Goal: Task Accomplishment & Management: Manage account settings

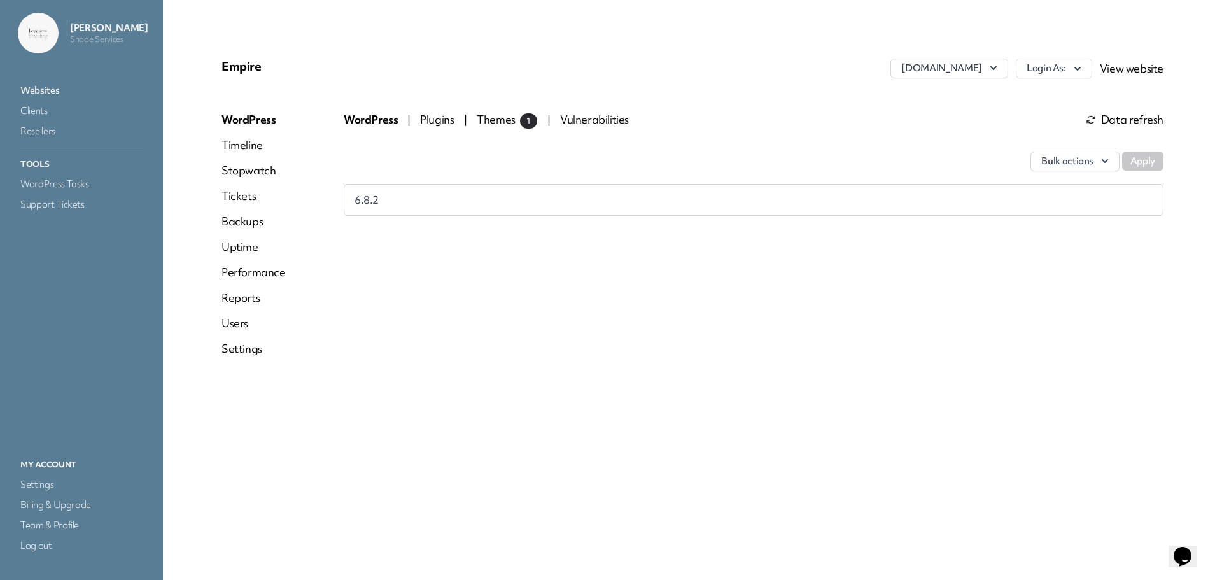
click at [911, 57] on div "Empire [DOMAIN_NAME] Login As: View website WordPress Timeline Stopwatch Ticket…" at bounding box center [692, 212] width 972 height 339
drag, startPoint x: 0, startPoint y: 0, endPoint x: 911, endPoint y: 59, distance: 913.0
click at [911, 59] on div "Empire [DOMAIN_NAME] Login As: View website WordPress Timeline Stopwatch Ticket…" at bounding box center [692, 212] width 972 height 339
click at [916, 64] on button "[DOMAIN_NAME]" at bounding box center [948, 69] width 117 height 20
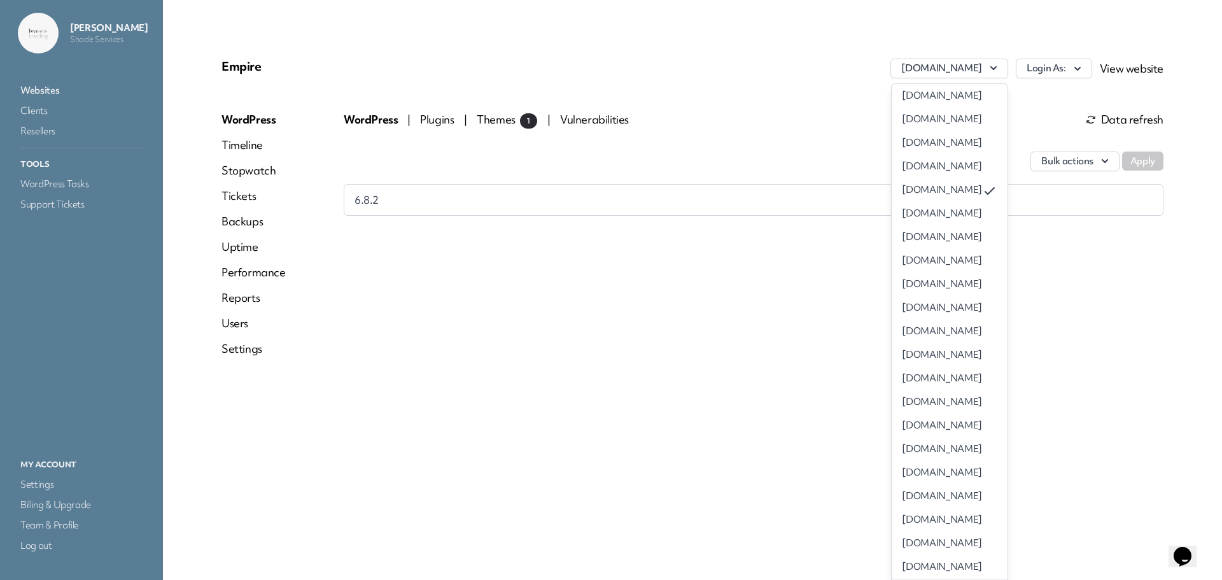
click at [913, 214] on link "[DOMAIN_NAME]" at bounding box center [948, 214] width 115 height 24
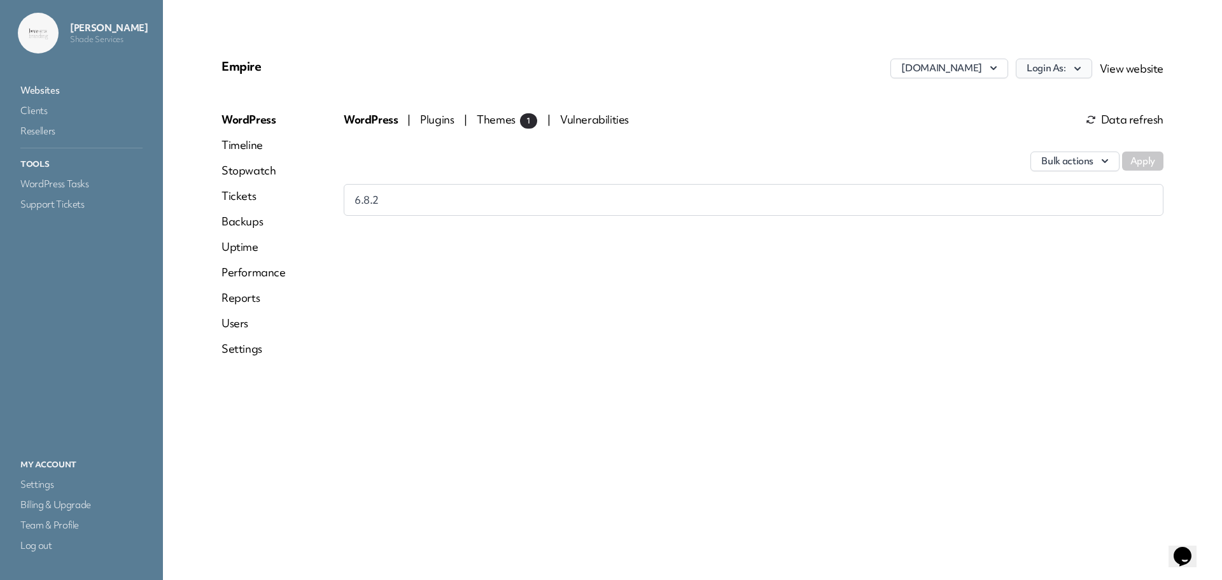
click at [1056, 69] on button "Login As:" at bounding box center [1054, 69] width 76 height 20
click at [1037, 92] on link "[PERSON_NAME]" at bounding box center [1020, 96] width 141 height 24
click at [992, 67] on icon "button" at bounding box center [993, 68] width 13 height 13
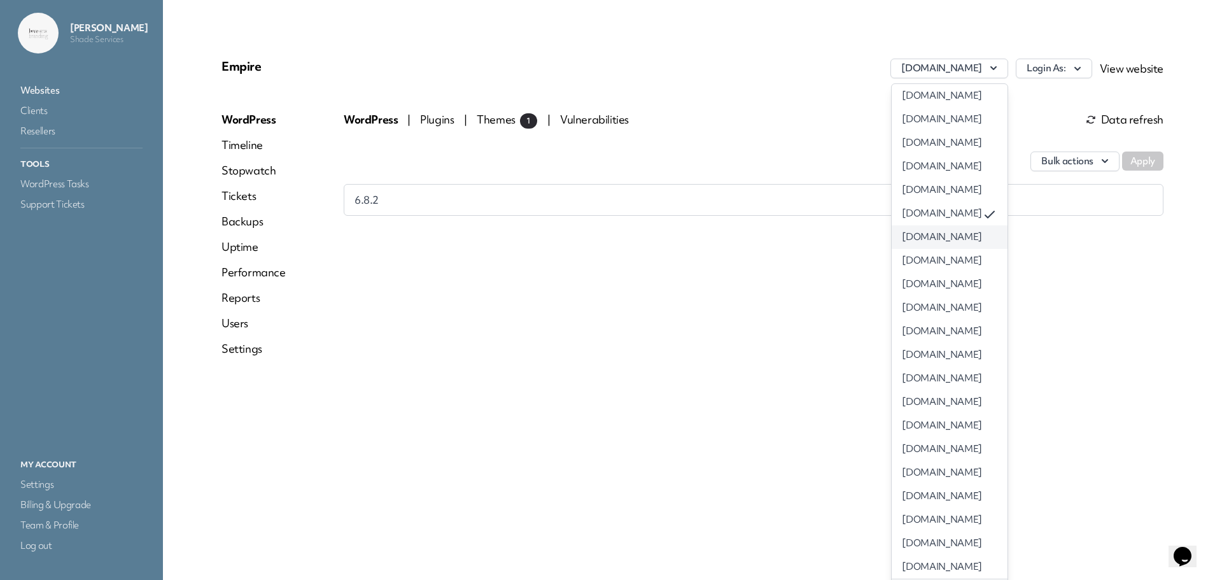
click at [947, 231] on link "[DOMAIN_NAME]" at bounding box center [948, 237] width 115 height 24
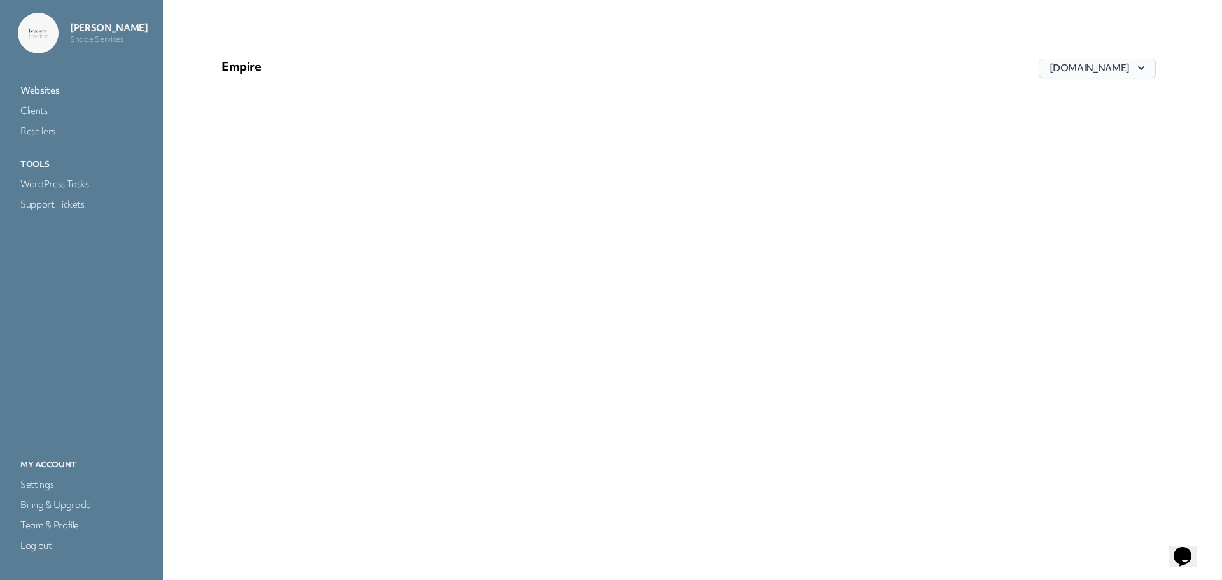
click at [1114, 66] on button "eastcobbnursing.com" at bounding box center [1096, 69] width 117 height 20
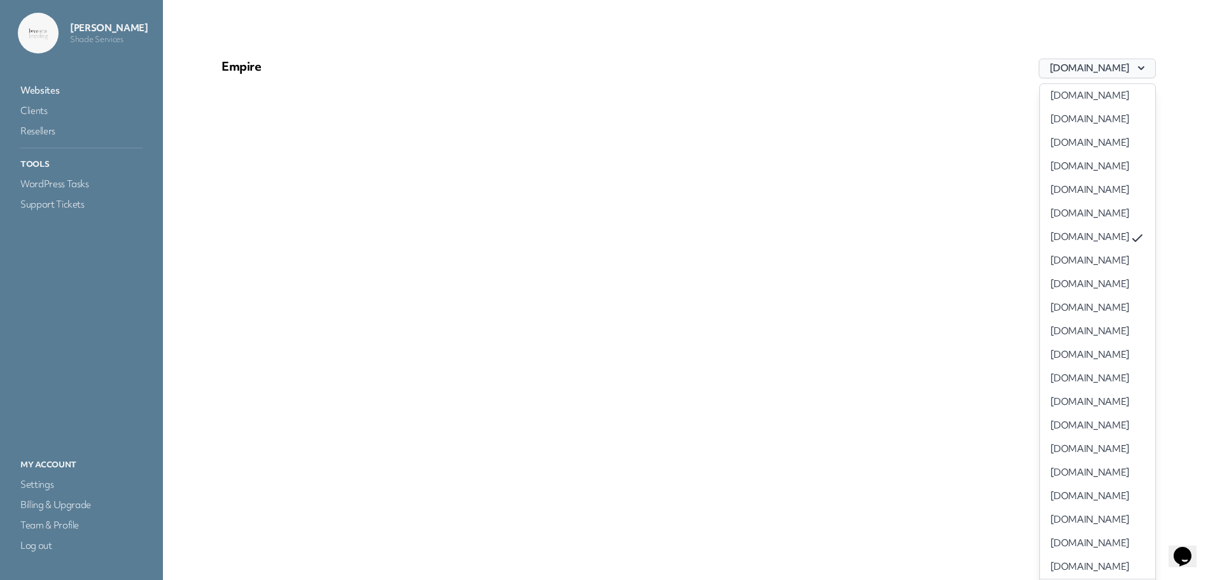
click at [1114, 66] on button "eastcobbnursing.com" at bounding box center [1096, 69] width 117 height 20
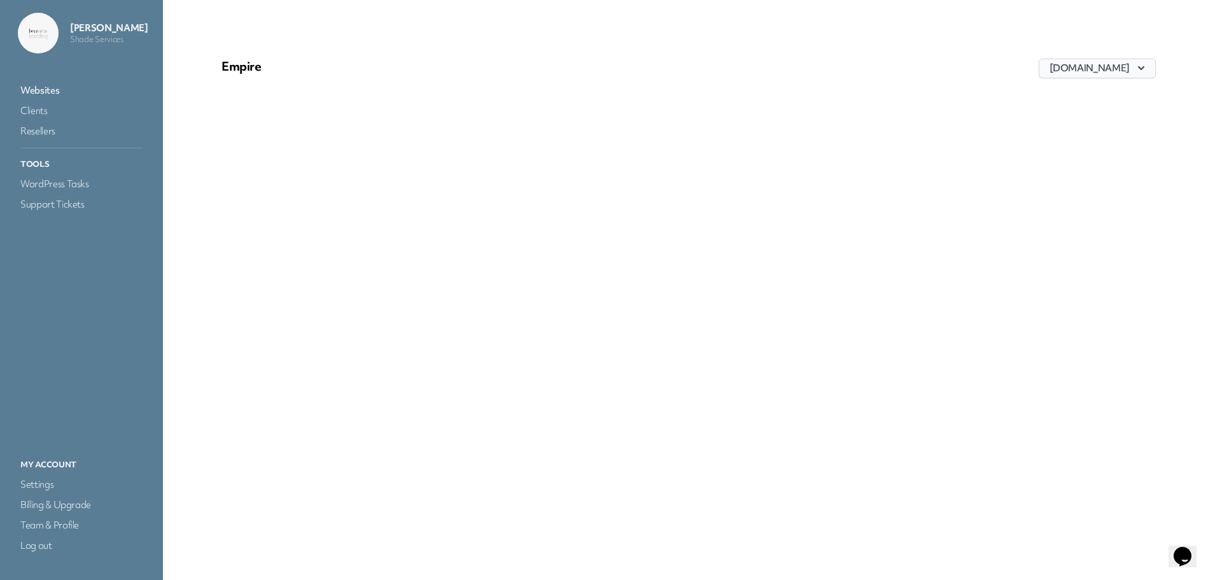
click at [1114, 66] on button "eastcobbnursing.com" at bounding box center [1096, 69] width 117 height 20
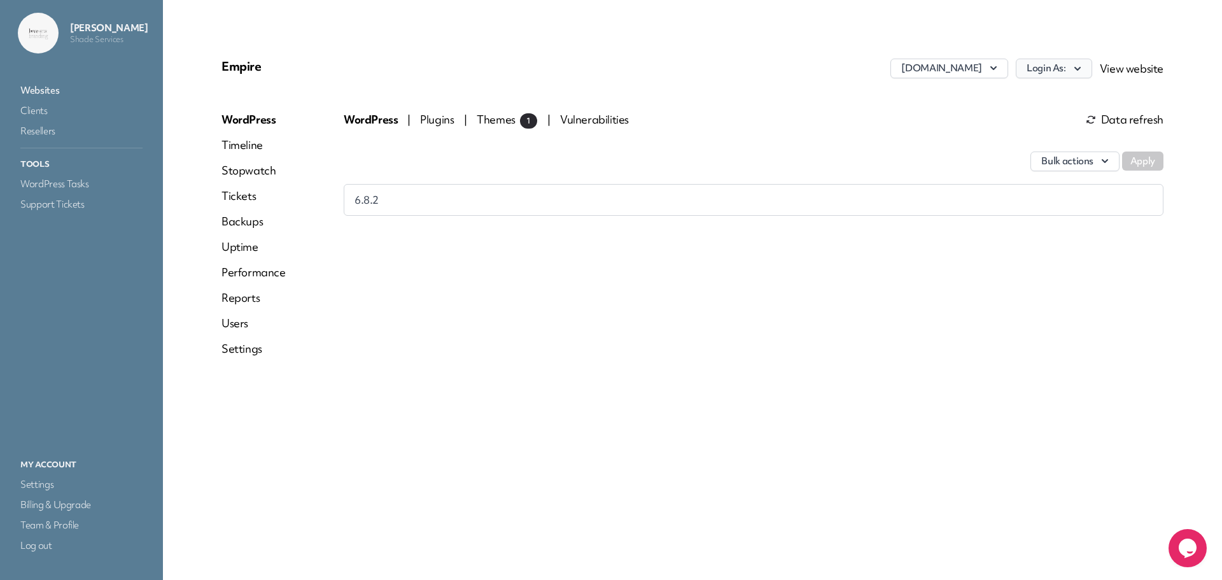
click at [1079, 72] on icon "button" at bounding box center [1077, 68] width 13 height 13
click at [1012, 101] on link "[PERSON_NAME]" at bounding box center [1020, 96] width 141 height 24
click at [975, 73] on button "[DOMAIN_NAME]" at bounding box center [948, 69] width 117 height 20
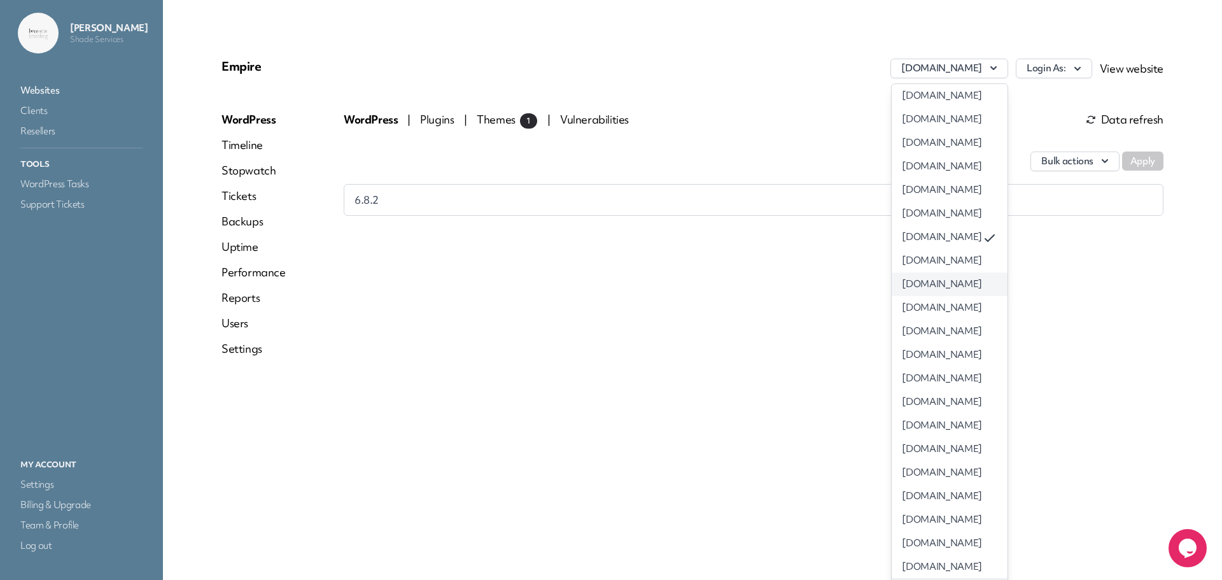
click at [942, 281] on link "[DOMAIN_NAME]" at bounding box center [948, 284] width 115 height 24
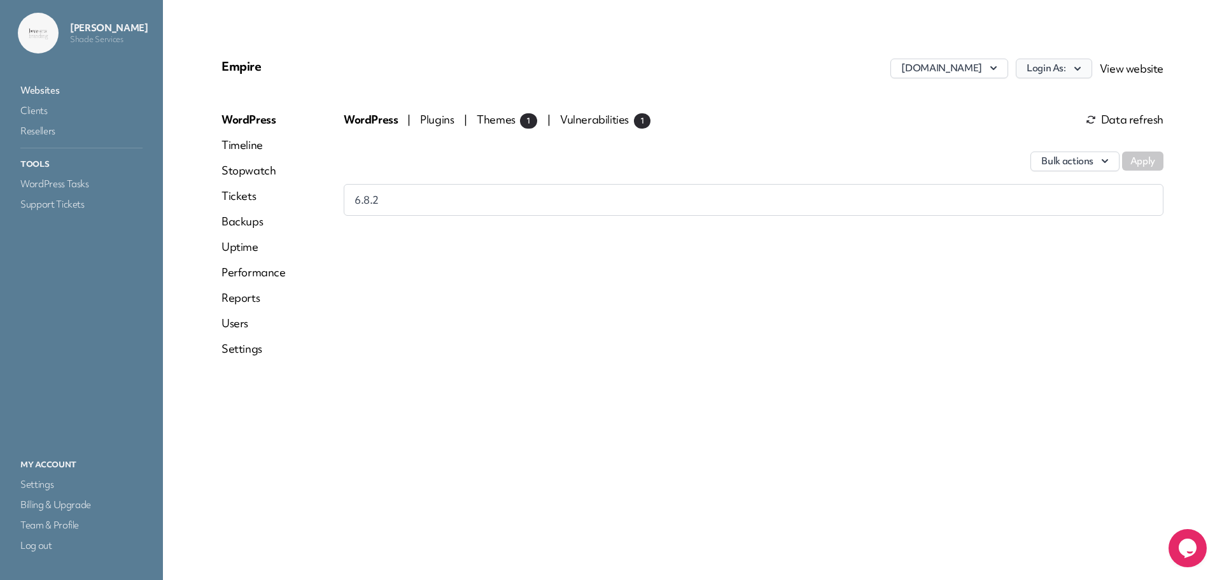
click at [1052, 63] on button "Login As:" at bounding box center [1054, 69] width 76 height 20
click at [1015, 99] on link "[PERSON_NAME]" at bounding box center [1020, 96] width 141 height 24
click at [915, 64] on button "[DOMAIN_NAME]" at bounding box center [948, 69] width 117 height 20
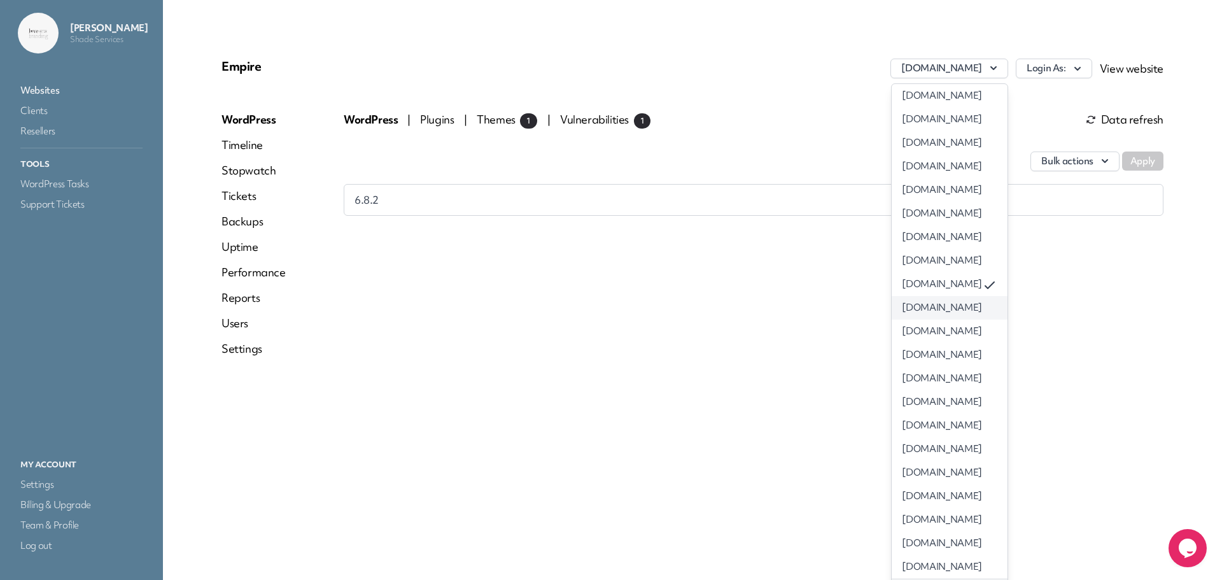
click at [912, 298] on link "[DOMAIN_NAME]" at bounding box center [948, 308] width 115 height 24
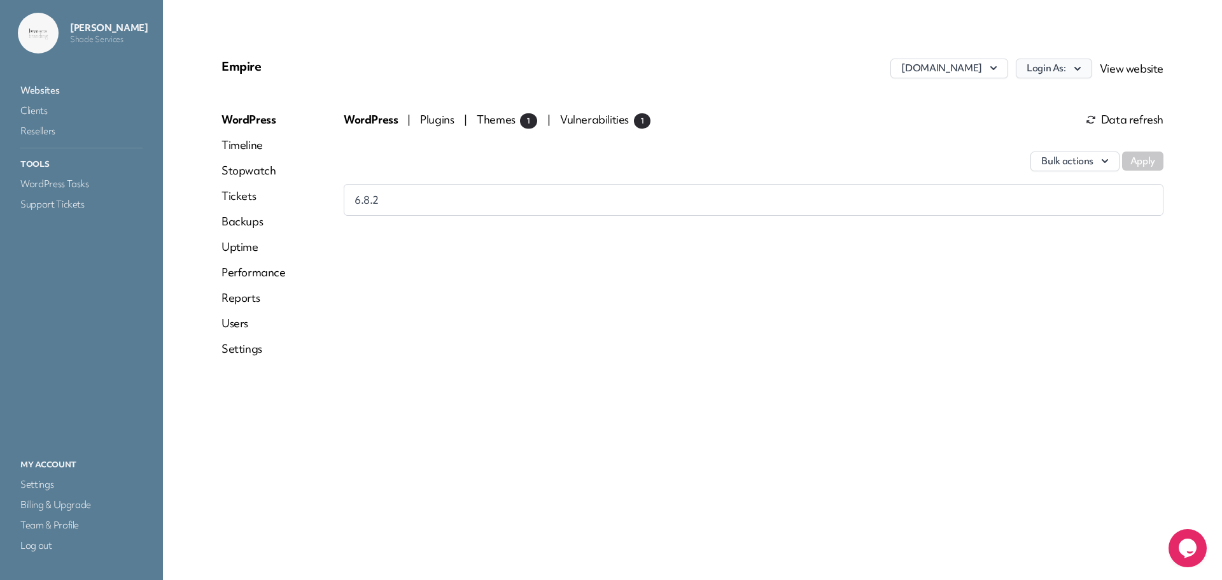
click at [1059, 65] on button "Login As:" at bounding box center [1054, 69] width 76 height 20
click at [1031, 95] on link "[PERSON_NAME]" at bounding box center [1020, 96] width 141 height 24
click at [956, 67] on button "[DOMAIN_NAME]" at bounding box center [948, 69] width 117 height 20
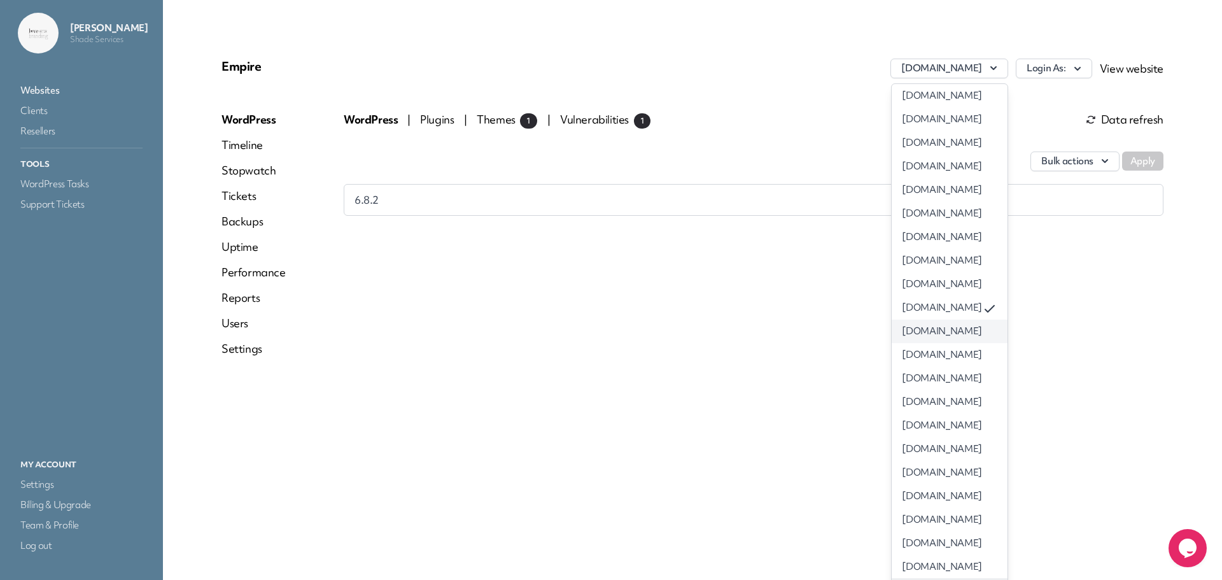
click at [923, 330] on link "[DOMAIN_NAME]" at bounding box center [948, 331] width 115 height 24
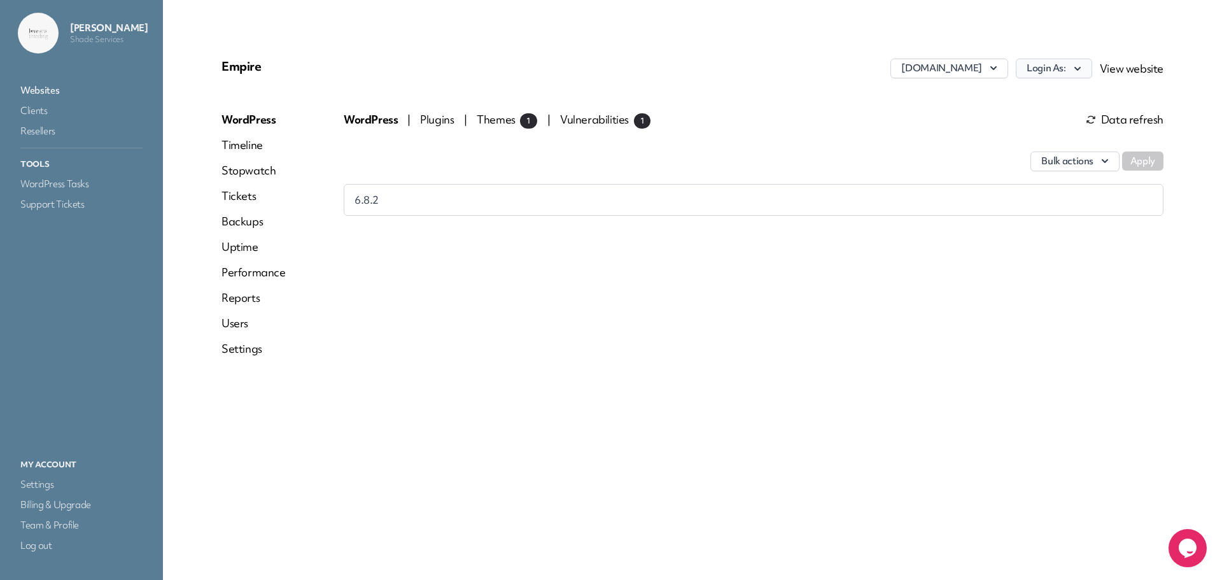
click at [1055, 71] on button "Login As:" at bounding box center [1054, 69] width 76 height 20
click at [1038, 90] on link "[PERSON_NAME]" at bounding box center [1020, 96] width 141 height 24
click at [944, 59] on button "[DOMAIN_NAME]" at bounding box center [948, 69] width 117 height 20
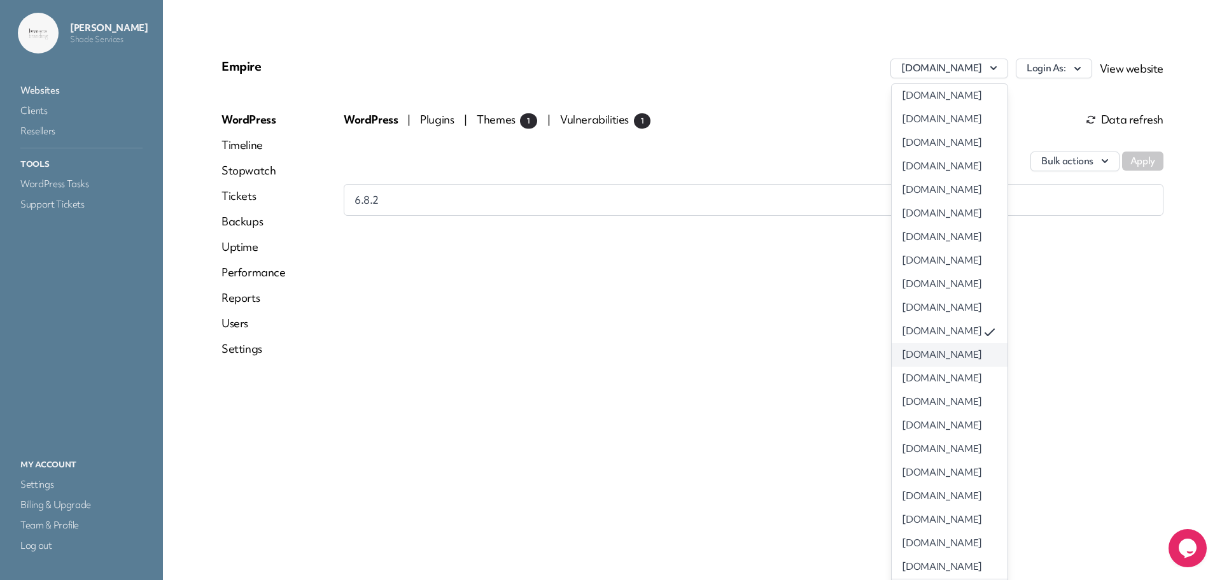
click at [925, 350] on link "[DOMAIN_NAME]" at bounding box center [948, 355] width 115 height 24
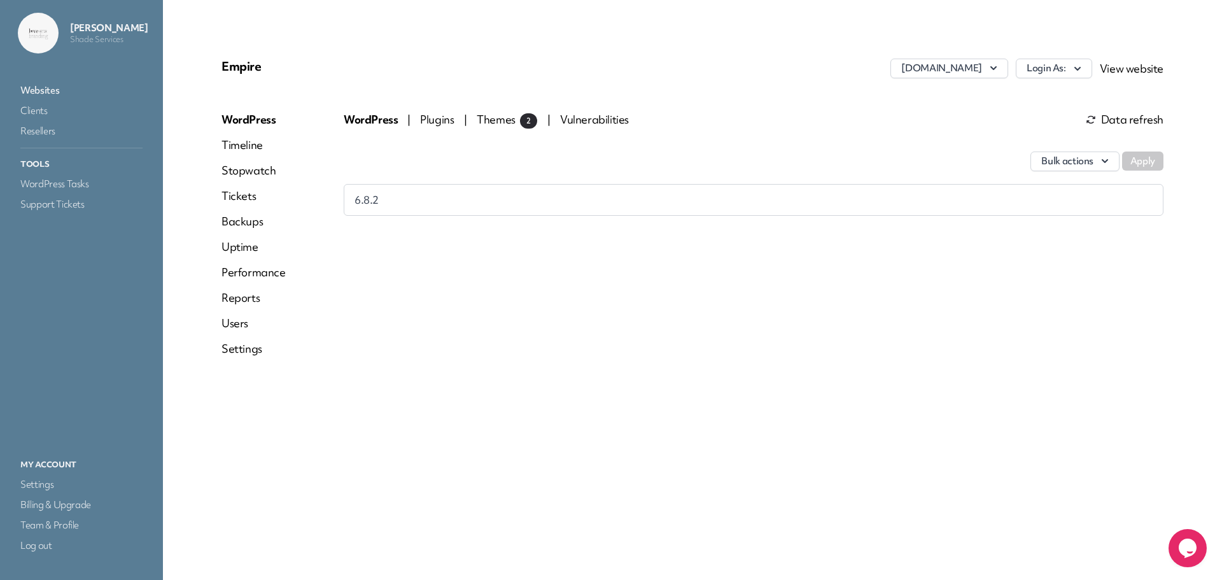
click at [1076, 78] on div "Login As: View website" at bounding box center [1090, 73] width 148 height 28
click at [1077, 71] on icon "button" at bounding box center [1077, 68] width 13 height 13
click at [944, 74] on button "[DOMAIN_NAME]" at bounding box center [948, 69] width 117 height 20
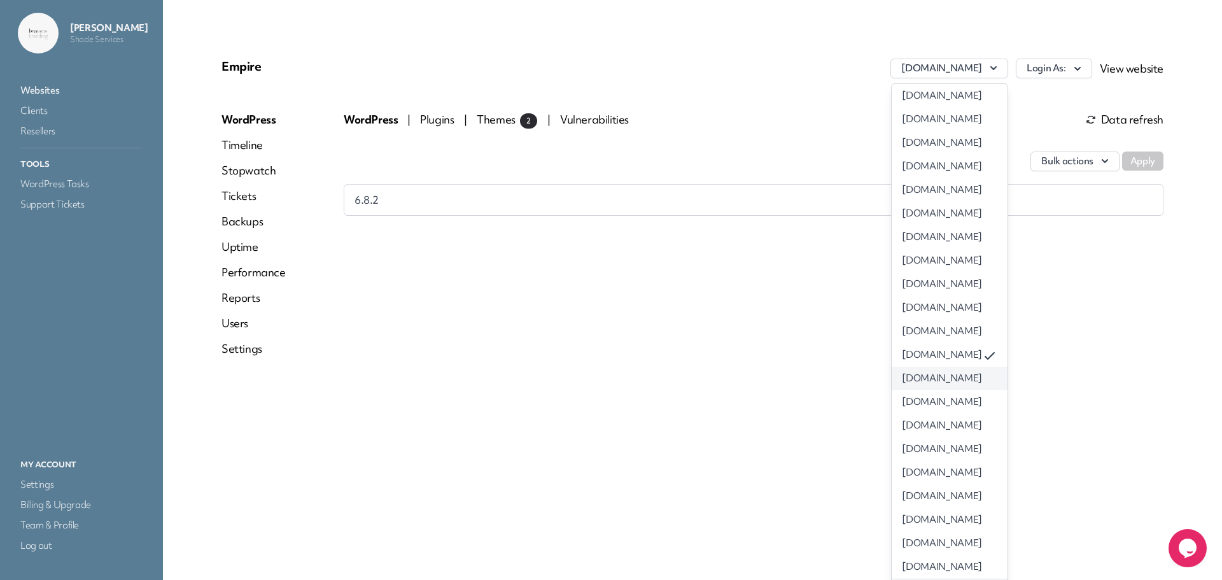
click at [891, 373] on link "[DOMAIN_NAME]" at bounding box center [948, 378] width 115 height 24
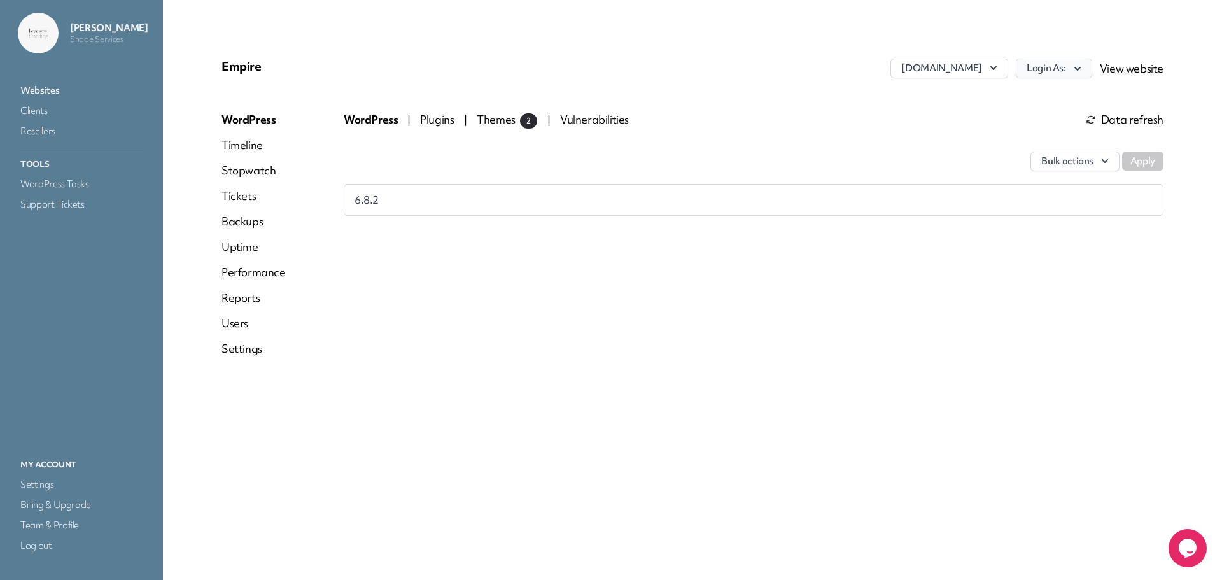
click at [1043, 71] on button "Login As:" at bounding box center [1054, 69] width 76 height 20
click at [1038, 97] on link "[PERSON_NAME]" at bounding box center [1020, 96] width 141 height 24
click at [979, 55] on div "Empire riverdalenursing.com Login As: View website WordPress Timeline Stopwatch…" at bounding box center [692, 212] width 972 height 339
click at [973, 62] on button "riverdalenursing.com" at bounding box center [948, 69] width 117 height 20
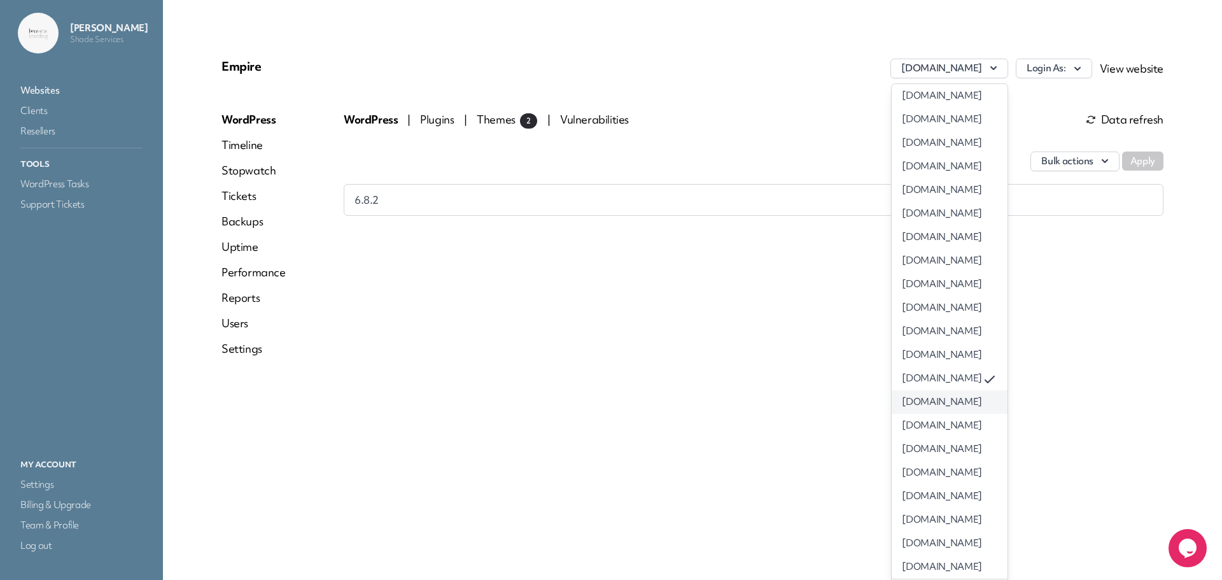
click at [891, 407] on link "roswellnursing.com" at bounding box center [948, 402] width 115 height 24
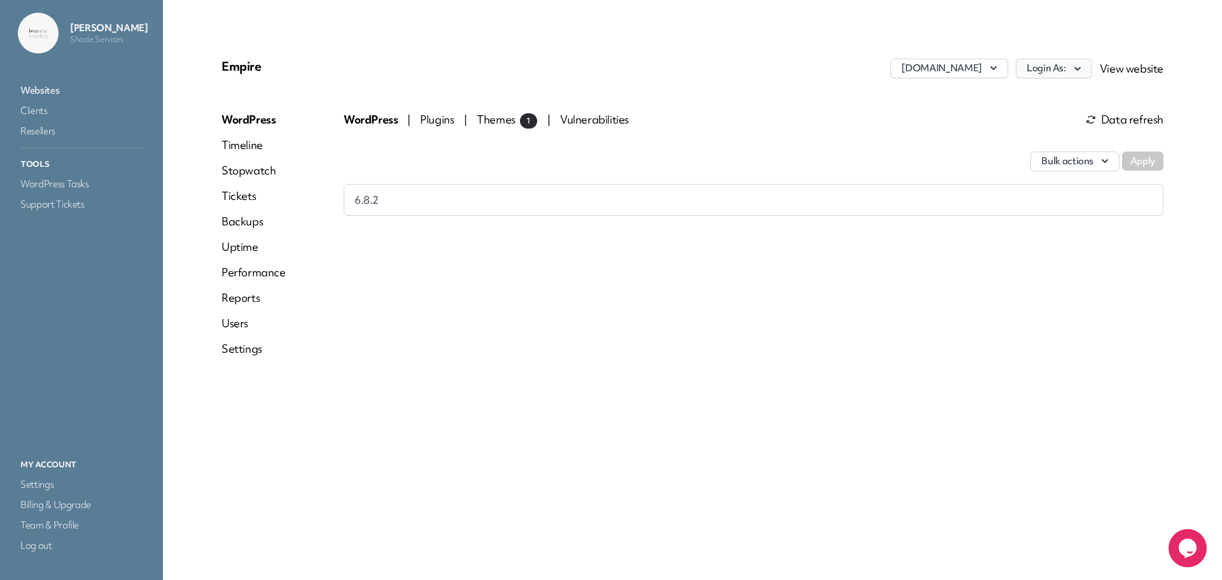
click at [1066, 76] on button "Login As:" at bounding box center [1054, 69] width 76 height 20
click at [1015, 93] on link "[PERSON_NAME]" at bounding box center [1020, 96] width 141 height 24
click at [965, 59] on button "roswellnursing.com" at bounding box center [948, 69] width 117 height 20
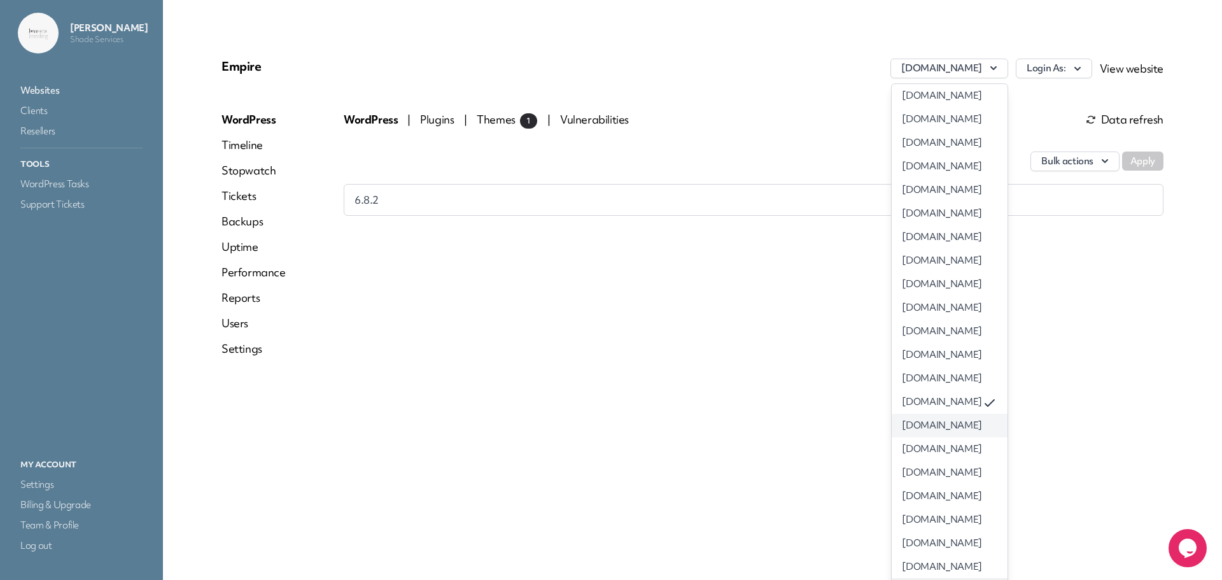
click at [939, 422] on link "sandyspringsnursing.com" at bounding box center [948, 426] width 115 height 24
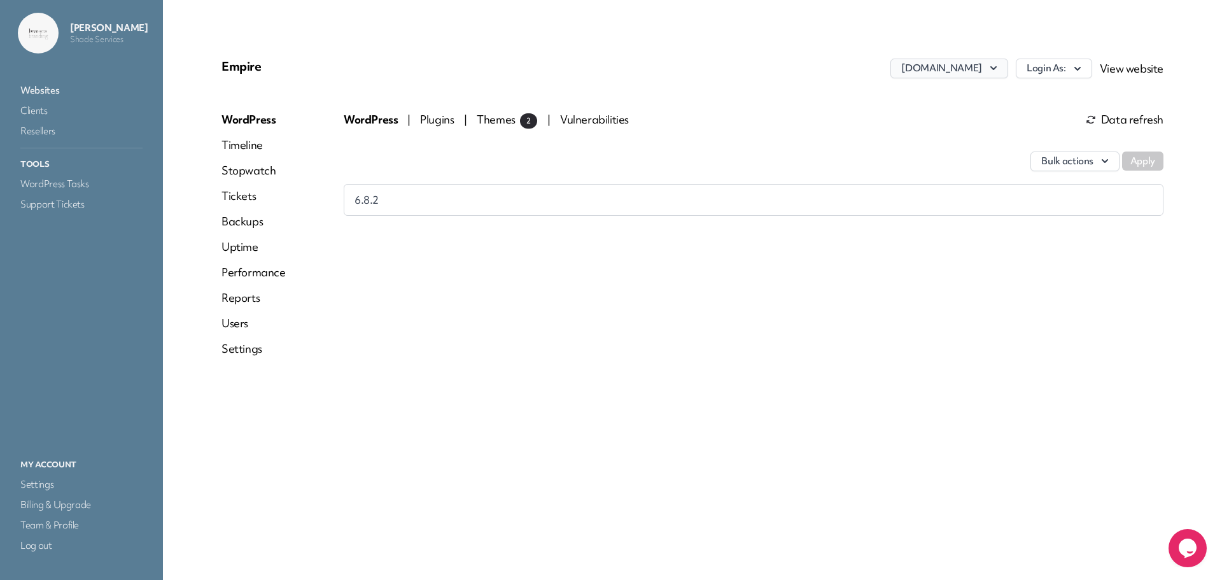
click at [930, 68] on button "sandyspringsnursing.com" at bounding box center [948, 69] width 117 height 20
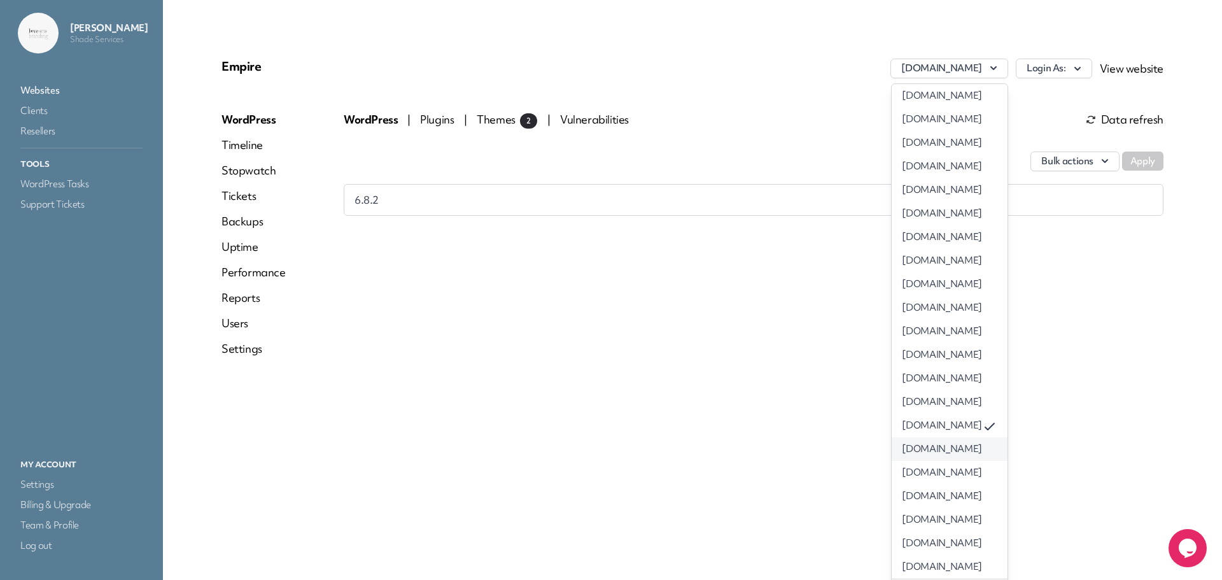
click at [904, 443] on link "themeadowsnursing.com" at bounding box center [948, 449] width 115 height 24
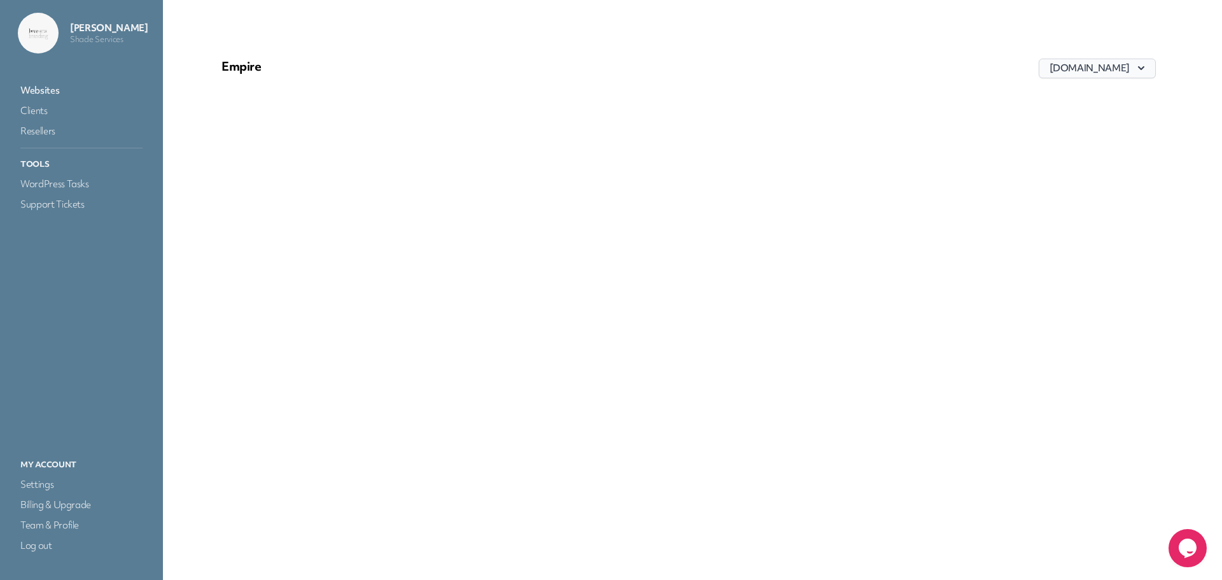
click at [1084, 74] on button "themeadowsnursing.com" at bounding box center [1096, 69] width 117 height 20
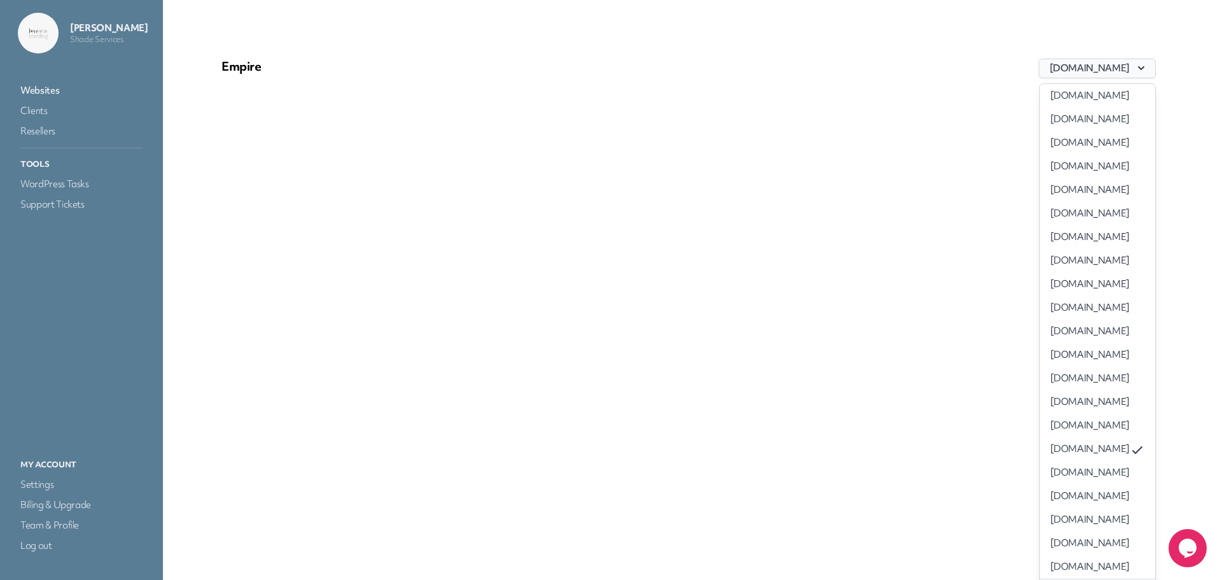
click at [1084, 74] on button "themeadowsnursing.com" at bounding box center [1096, 69] width 117 height 20
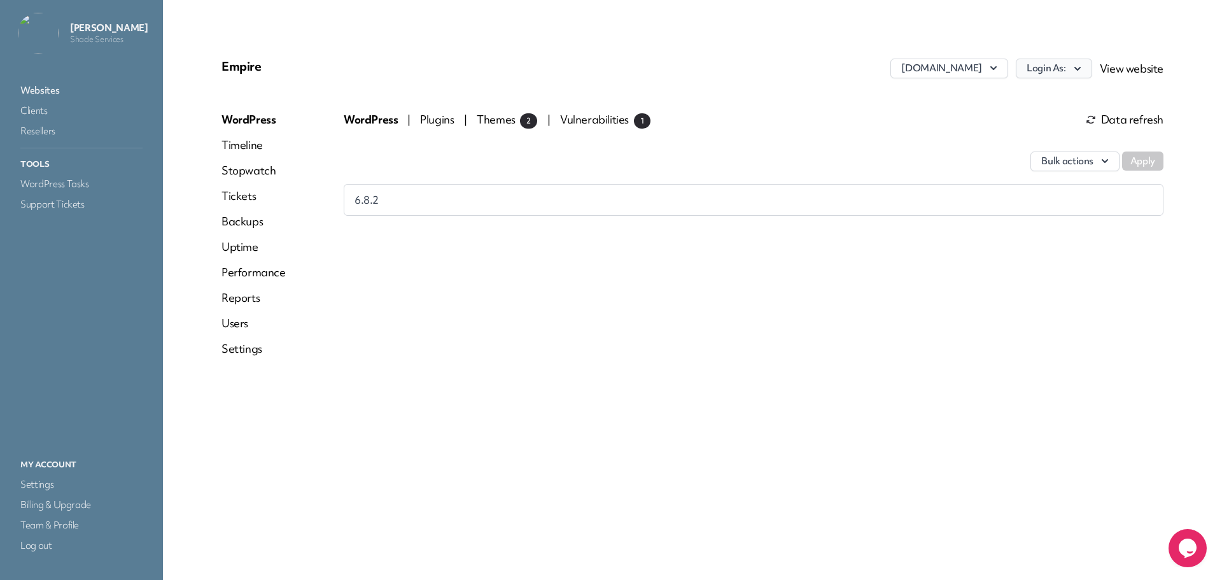
click at [1073, 75] on button "Login As:" at bounding box center [1054, 69] width 76 height 20
click at [1014, 100] on link "[PERSON_NAME]" at bounding box center [1020, 96] width 141 height 24
click at [986, 73] on button "themeadowsnursing.com" at bounding box center [948, 69] width 117 height 20
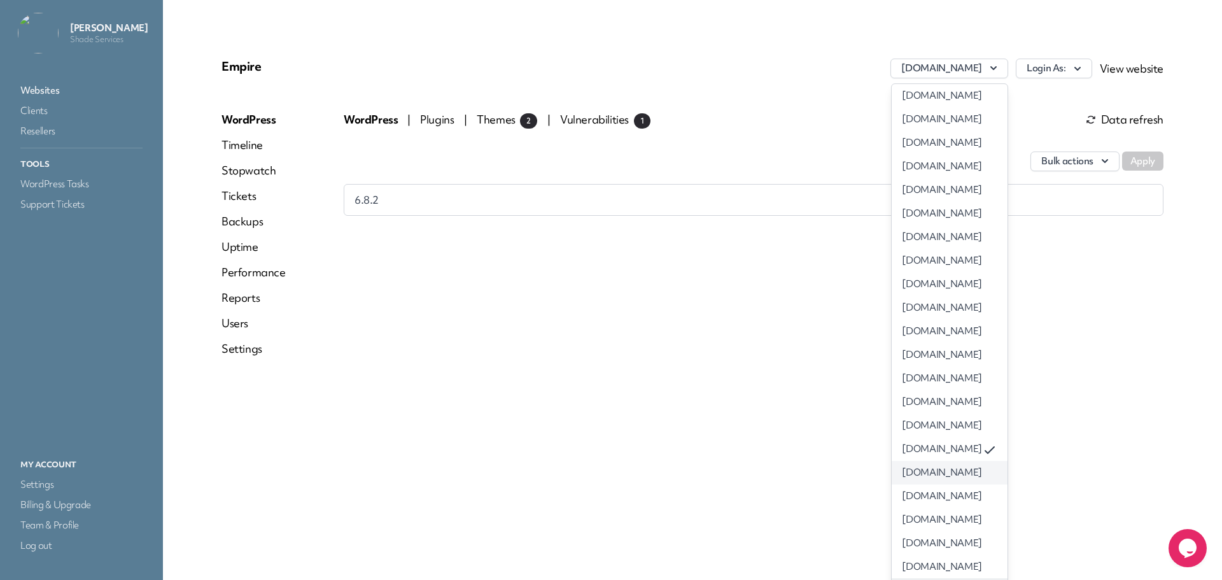
click at [914, 466] on link "westburyofconyers.com" at bounding box center [948, 473] width 115 height 24
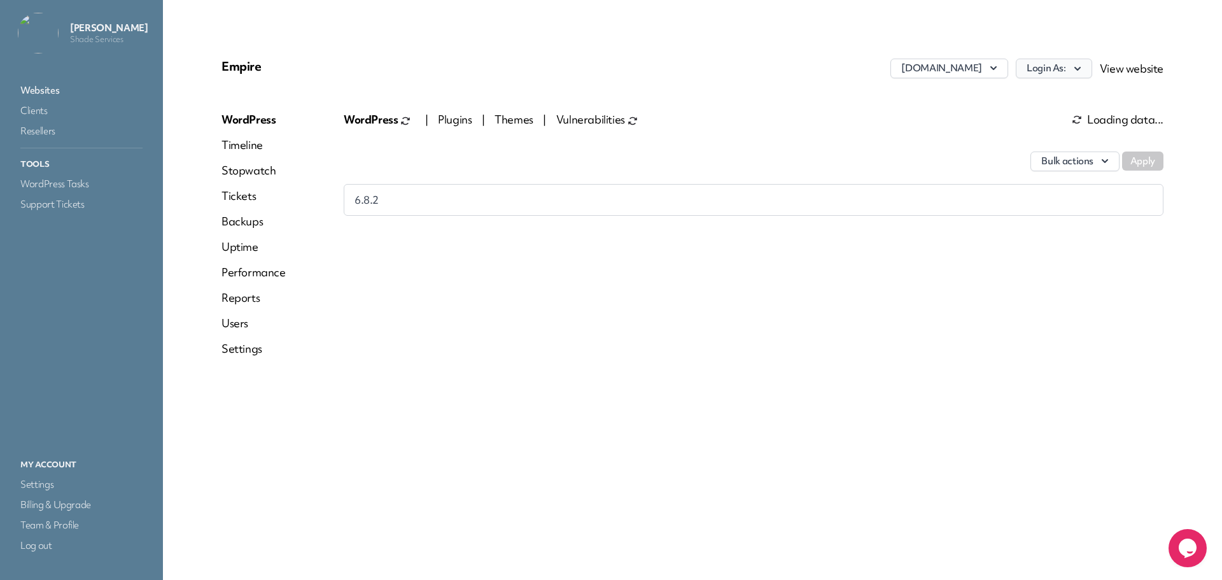
drag, startPoint x: 1082, startPoint y: 66, endPoint x: 1077, endPoint y: 69, distance: 6.6
click at [1081, 66] on icon "button" at bounding box center [1077, 68] width 13 height 13
click at [1016, 99] on link "[PERSON_NAME]" at bounding box center [1020, 96] width 141 height 24
click at [954, 73] on button "westburyofconyers.com" at bounding box center [948, 69] width 117 height 20
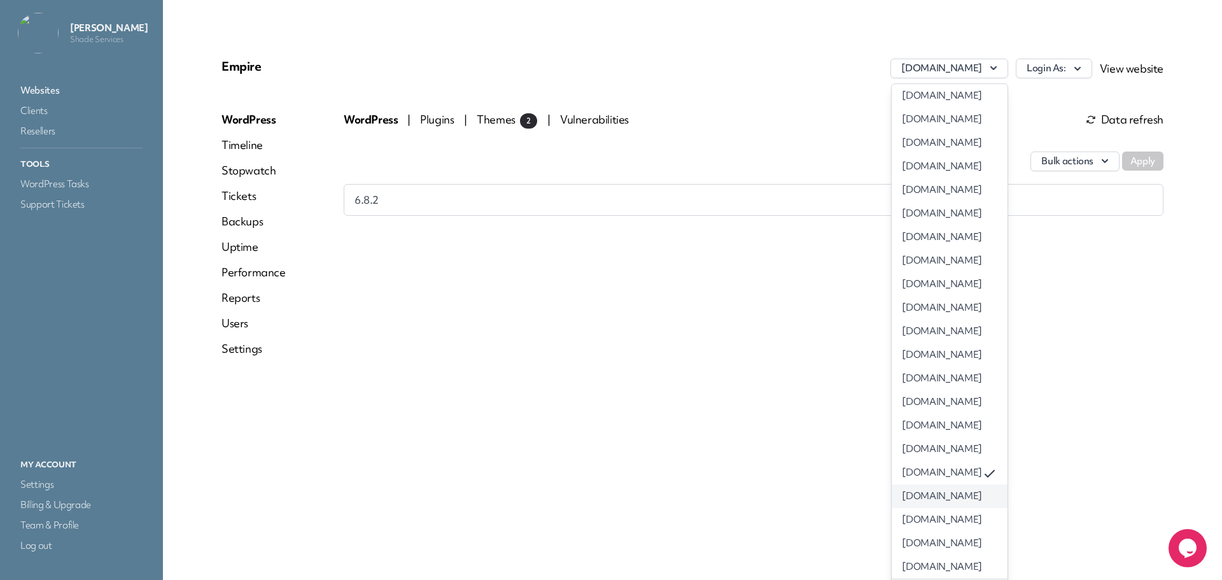
click at [927, 491] on link "westburyofjackson.com" at bounding box center [948, 496] width 115 height 24
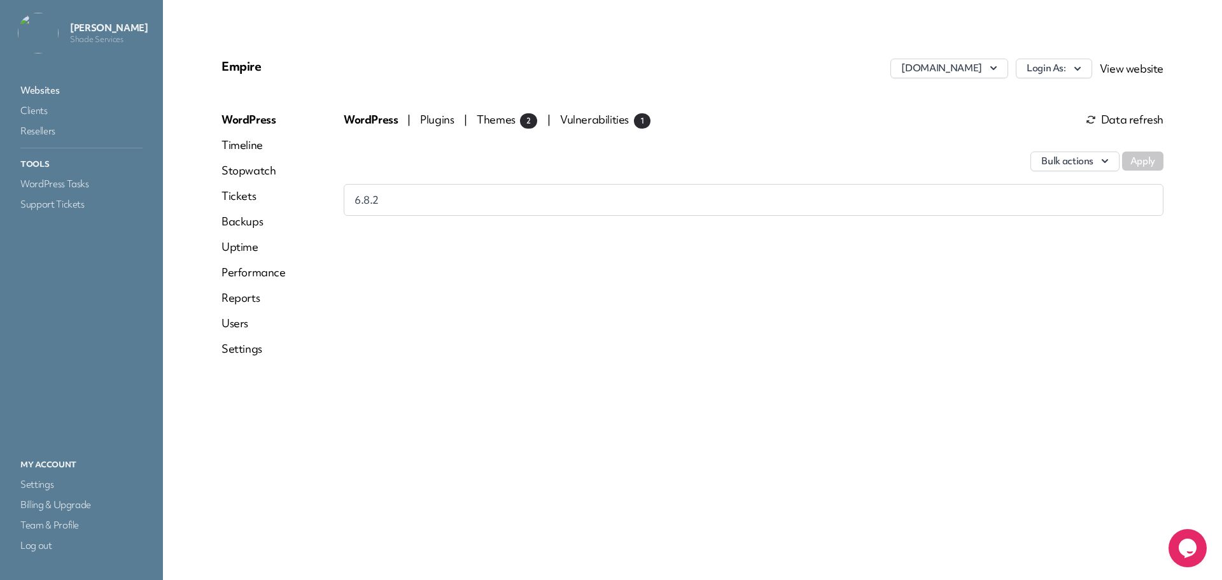
click at [1047, 57] on div "Empire westburyofjackson.com Login As: View website WordPress Timeline Stopwatc…" at bounding box center [692, 212] width 972 height 339
click at [1050, 59] on button "Login As:" at bounding box center [1054, 69] width 76 height 20
click at [1012, 103] on link "[PERSON_NAME]" at bounding box center [1020, 96] width 141 height 24
click at [1023, 64] on button "Login As:" at bounding box center [1054, 69] width 76 height 20
click at [974, 67] on button "westburyofjackson.com" at bounding box center [948, 69] width 117 height 20
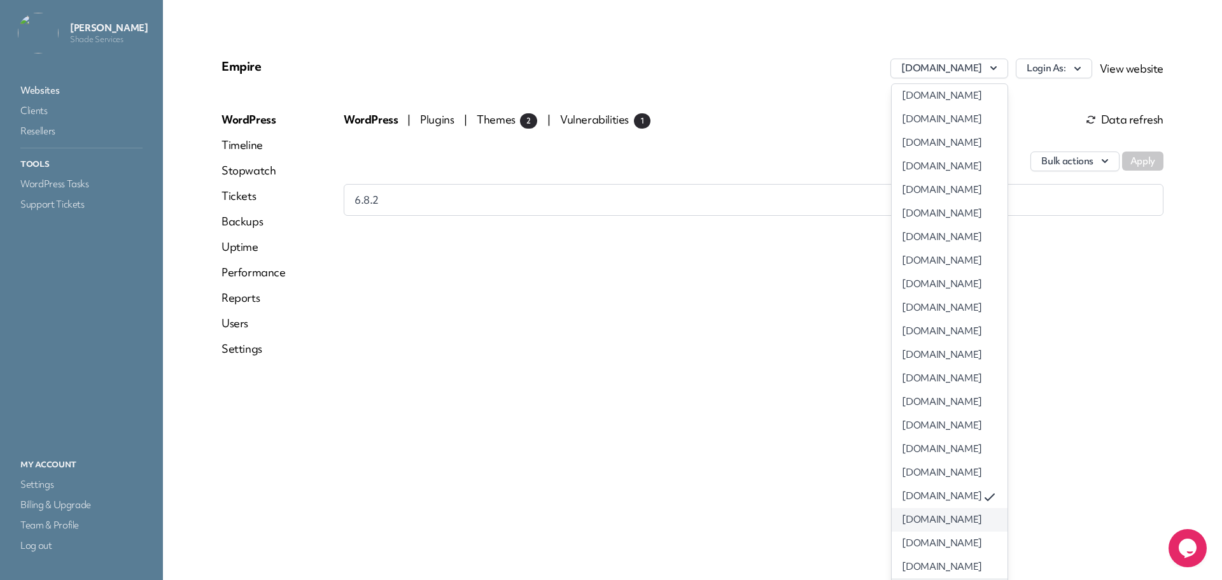
click at [927, 521] on link "westburyofmcdonough.com" at bounding box center [948, 520] width 115 height 24
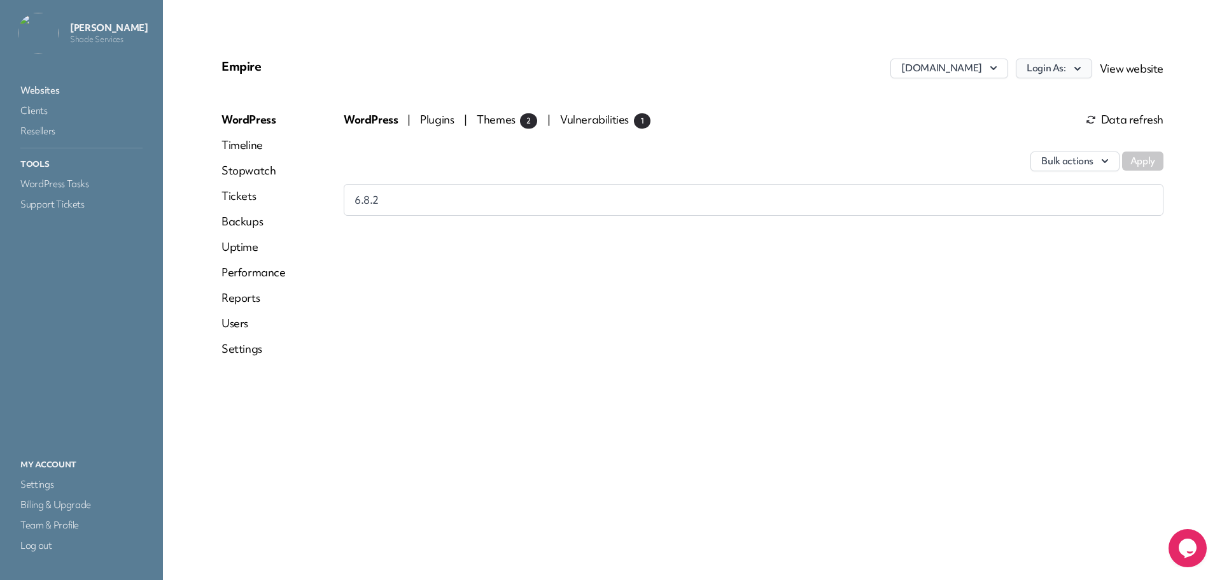
click at [1075, 71] on icon "button" at bounding box center [1077, 68] width 13 height 13
click at [1028, 94] on link "[PERSON_NAME]" at bounding box center [1020, 96] width 141 height 24
click at [914, 67] on button "westburyofmcdonough.com" at bounding box center [948, 69] width 117 height 20
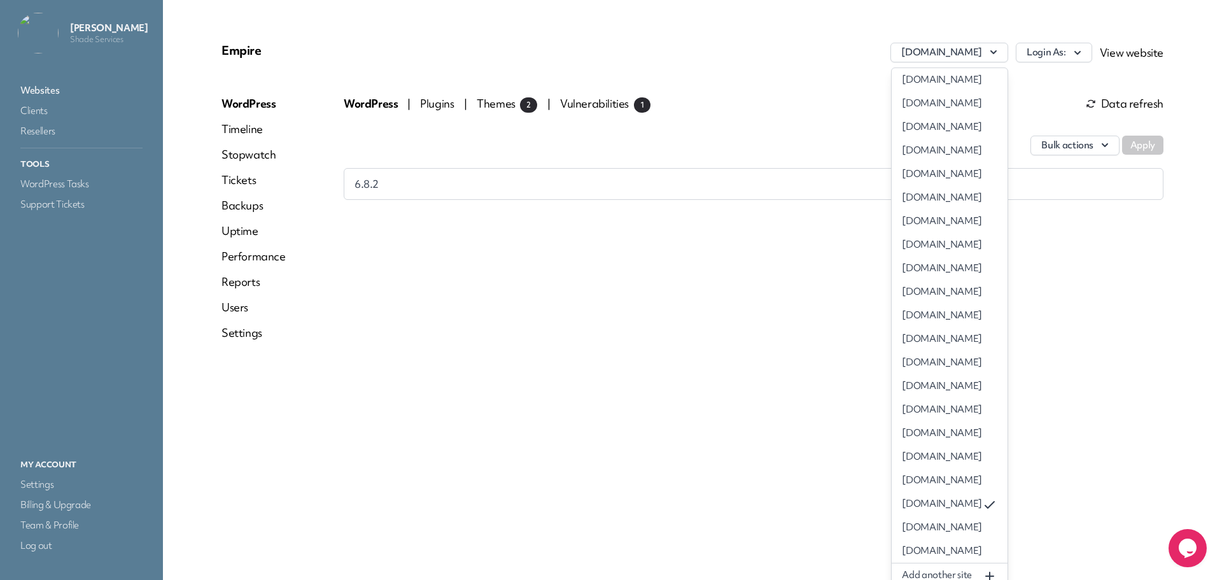
scroll to position [24, 0]
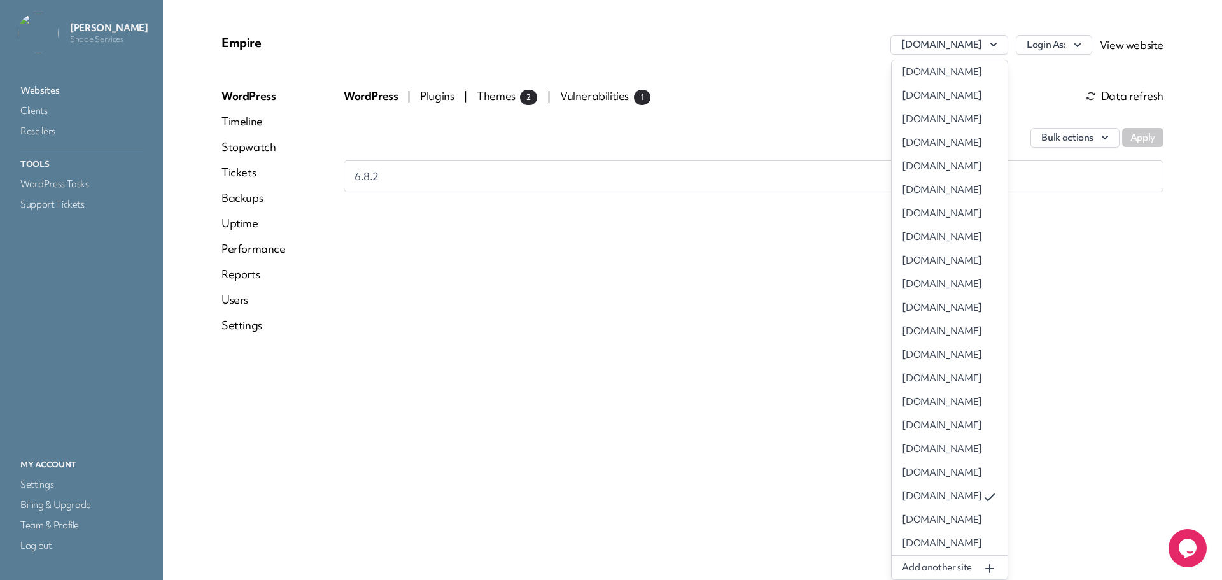
click at [891, 511] on link "windernursing.com" at bounding box center [948, 520] width 115 height 24
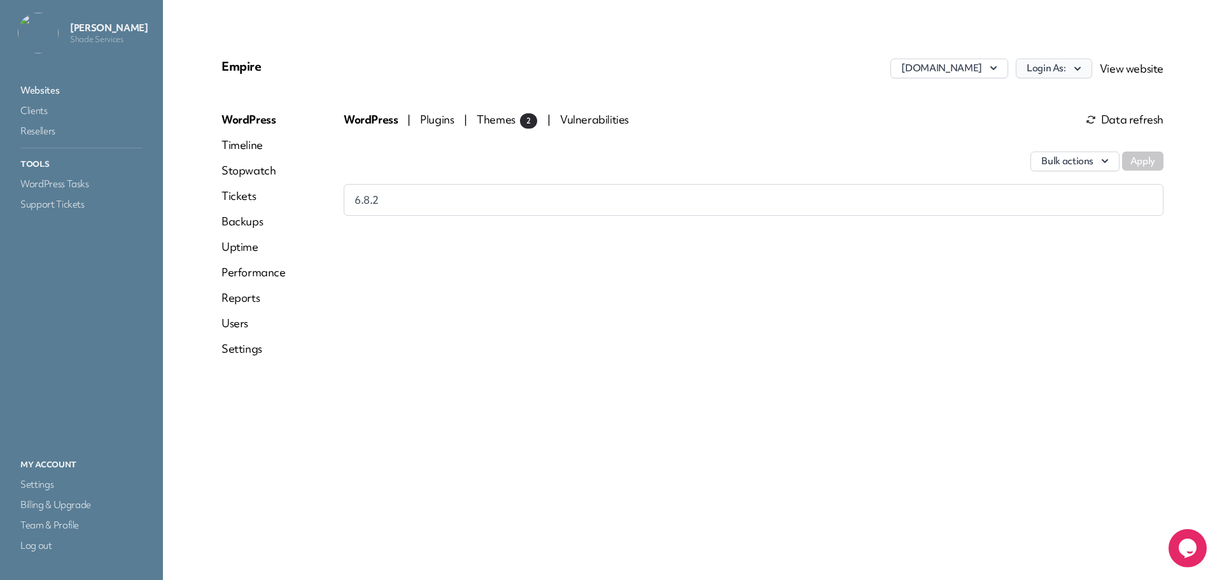
click at [1070, 71] on button "Login As:" at bounding box center [1054, 69] width 76 height 20
click at [1035, 101] on link "[PERSON_NAME]" at bounding box center [1020, 96] width 141 height 24
click at [980, 73] on button "windernursing.com" at bounding box center [948, 69] width 117 height 20
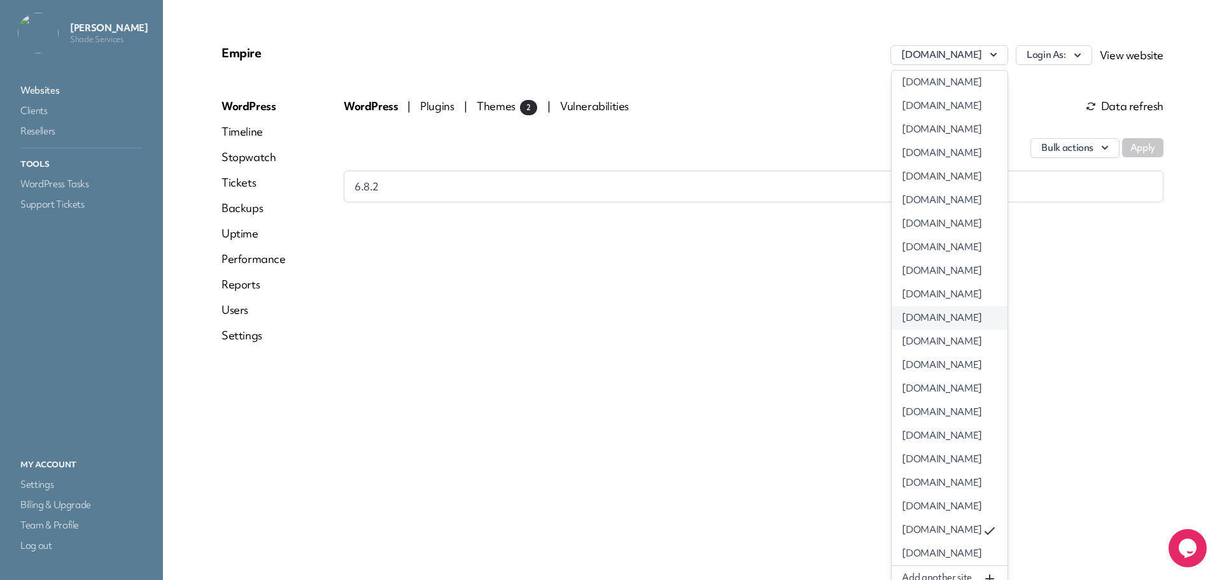
scroll to position [24, 0]
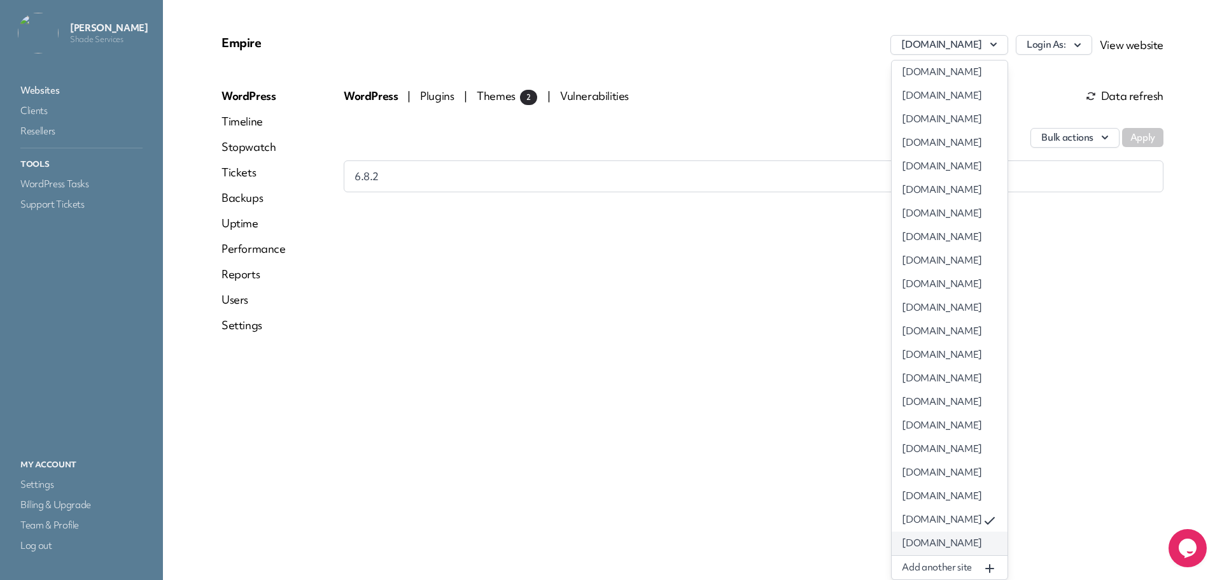
click at [893, 536] on link "[DOMAIN_NAME]" at bounding box center [948, 543] width 115 height 24
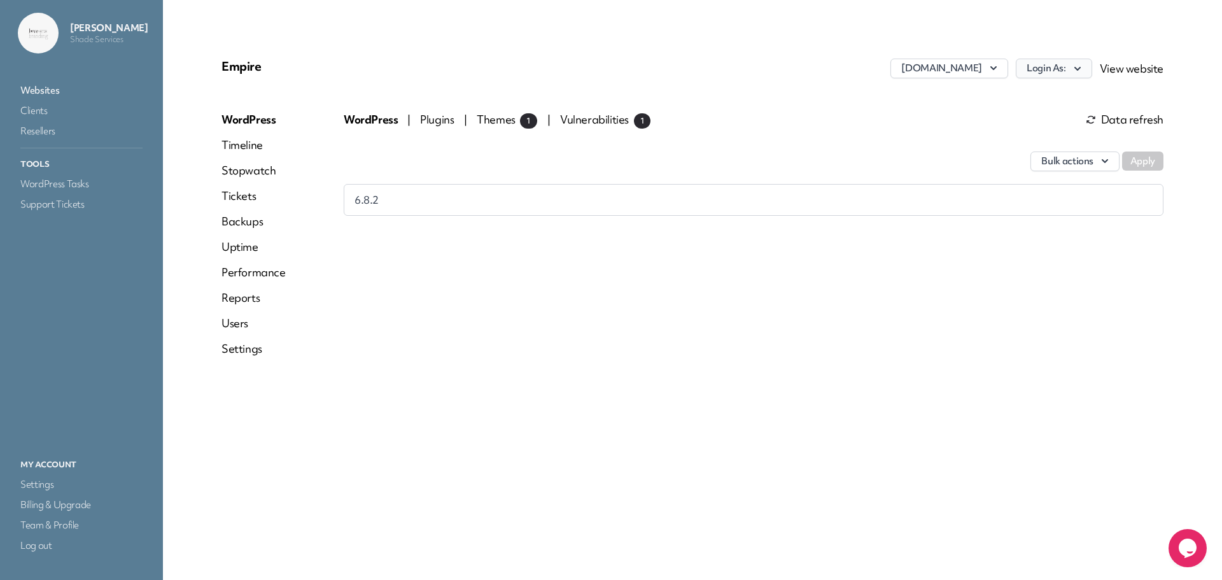
click at [1061, 68] on button "Login As:" at bounding box center [1054, 69] width 76 height 20
click at [1005, 94] on link "ben120" at bounding box center [1020, 96] width 141 height 24
